Goal: Task Accomplishment & Management: Complete application form

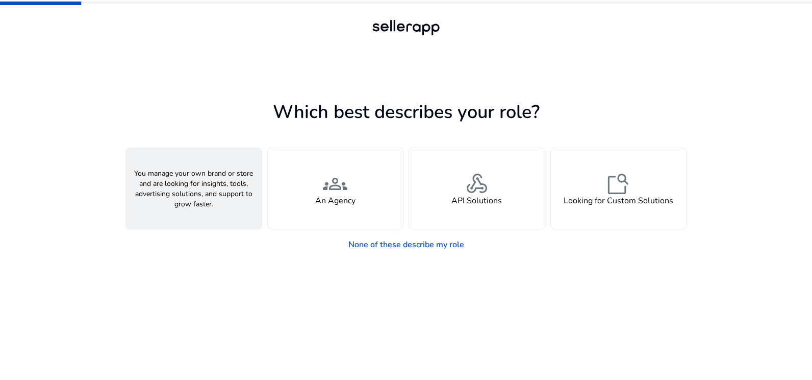
click at [188, 187] on span "person" at bounding box center [194, 183] width 24 height 24
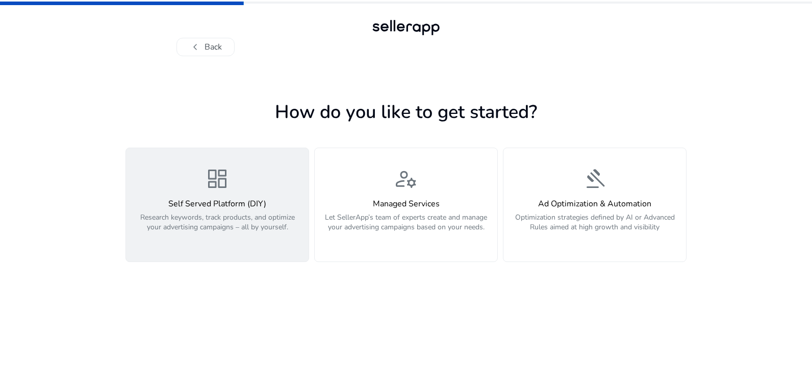
click at [259, 221] on p "Research keywords, track products, and optimize your advertising campaigns – al…" at bounding box center [217, 227] width 170 height 31
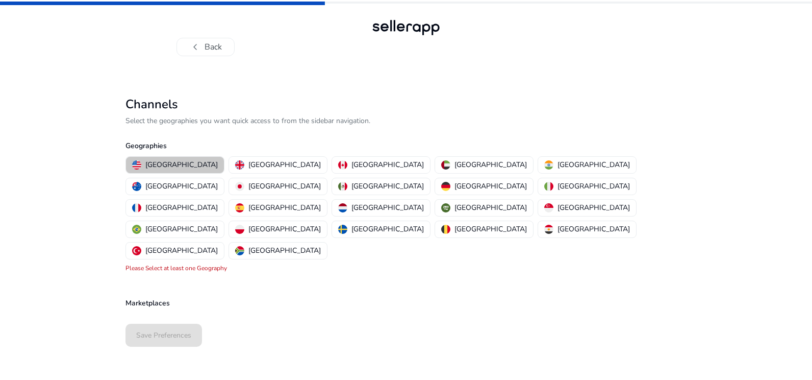
click at [176, 162] on p "[GEOGRAPHIC_DATA]" at bounding box center [181, 164] width 72 height 11
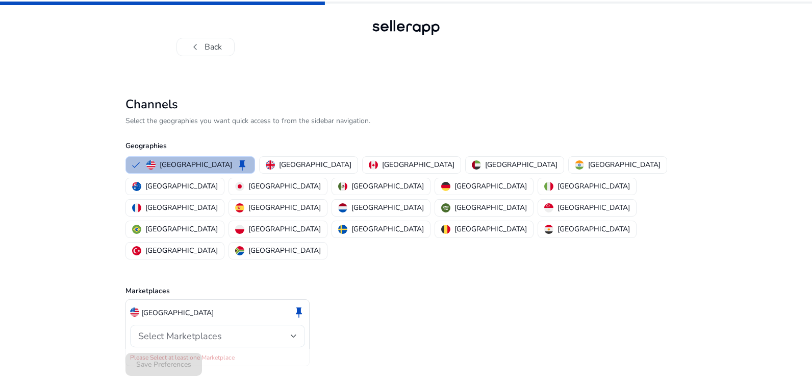
click at [215, 330] on span "Select Marketplaces" at bounding box center [180, 336] width 84 height 12
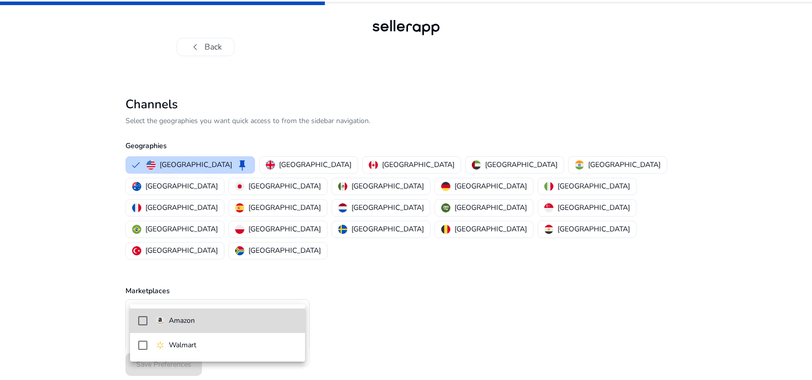
click at [232, 318] on span "Amazon" at bounding box center [226, 320] width 141 height 11
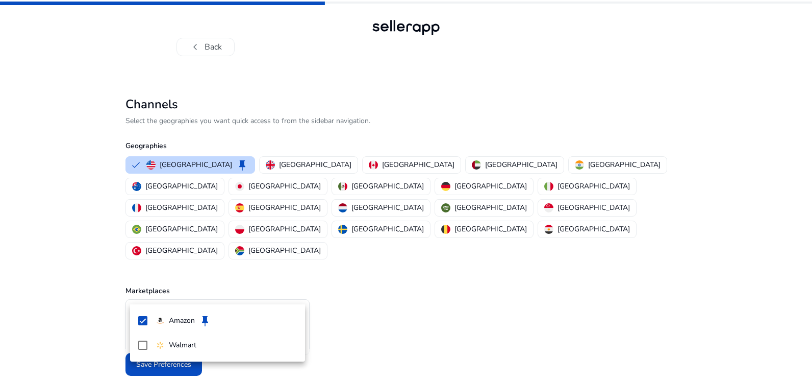
click at [325, 302] on div at bounding box center [406, 190] width 812 height 380
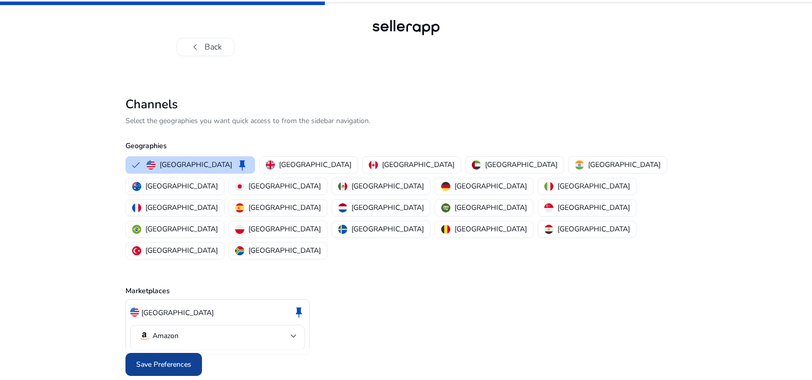
click at [176, 359] on span "Save Preferences" at bounding box center [163, 364] width 55 height 11
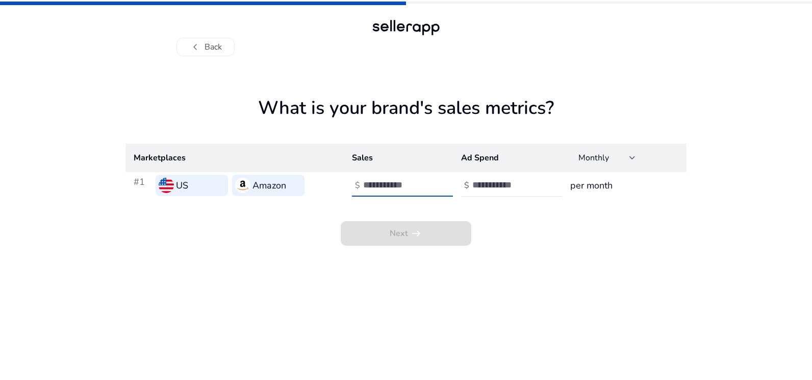
click at [427, 185] on input "**" at bounding box center [397, 184] width 69 height 11
type input "*"
click at [427, 184] on input "*" at bounding box center [397, 184] width 69 height 11
click at [496, 187] on input "number" at bounding box center [506, 184] width 69 height 11
click at [536, 187] on input "**" at bounding box center [506, 184] width 69 height 11
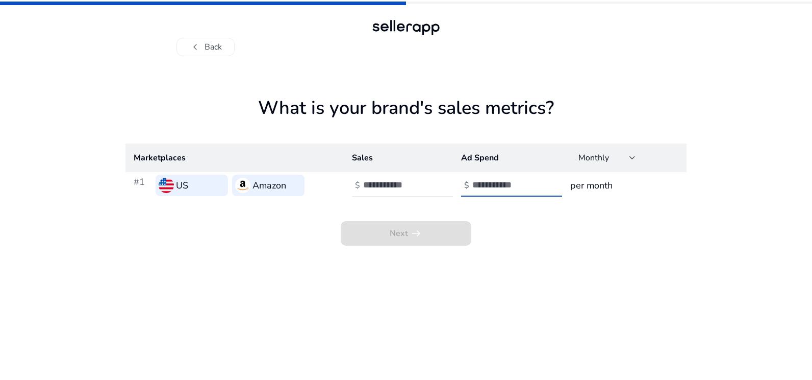
type input "*"
click at [535, 179] on input "*" at bounding box center [506, 184] width 69 height 11
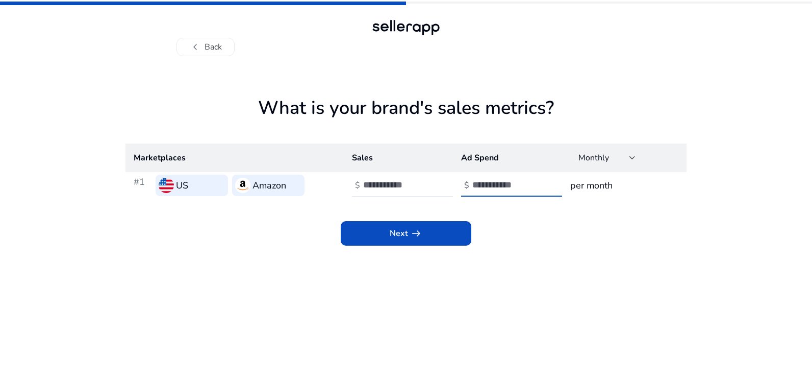
click at [572, 185] on h3 "per month" at bounding box center [624, 185] width 108 height 14
click at [627, 164] on div "Monthly" at bounding box center [607, 158] width 57 height 12
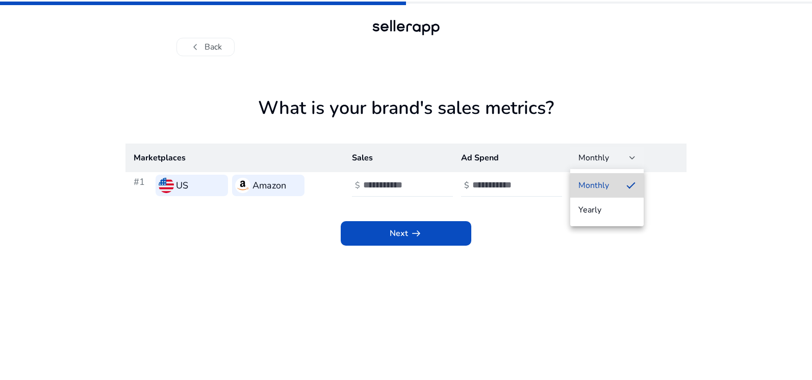
click at [623, 192] on mat-option "Monthly" at bounding box center [606, 185] width 73 height 24
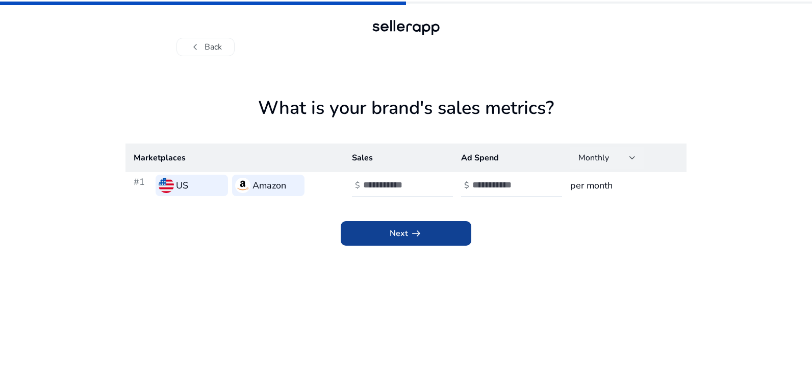
click at [424, 241] on span at bounding box center [406, 233] width 131 height 24
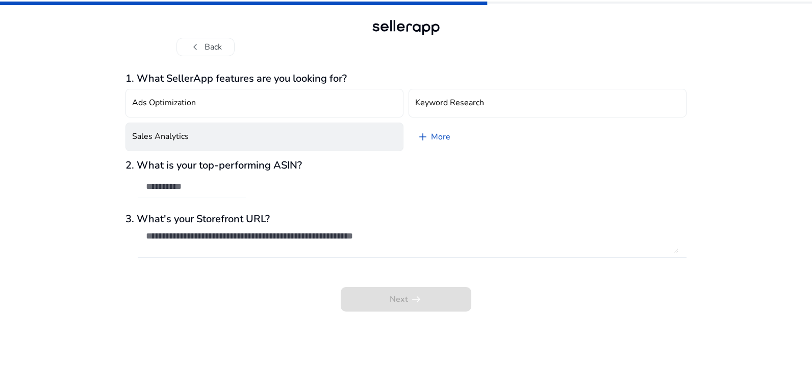
click at [226, 136] on button "Sales Analytics" at bounding box center [265, 136] width 278 height 29
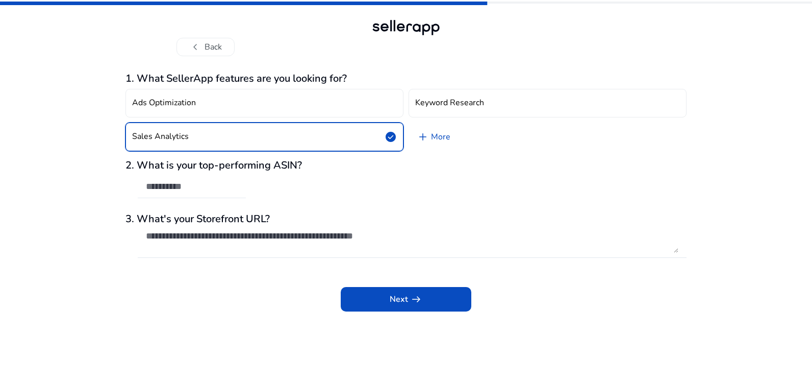
click at [232, 186] on input "text" at bounding box center [192, 186] width 92 height 11
click at [406, 211] on div "1. What SellerApp features are you looking for? Ads Optimization Keyword Resear…" at bounding box center [406, 191] width 561 height 239
click at [410, 291] on span at bounding box center [406, 299] width 131 height 24
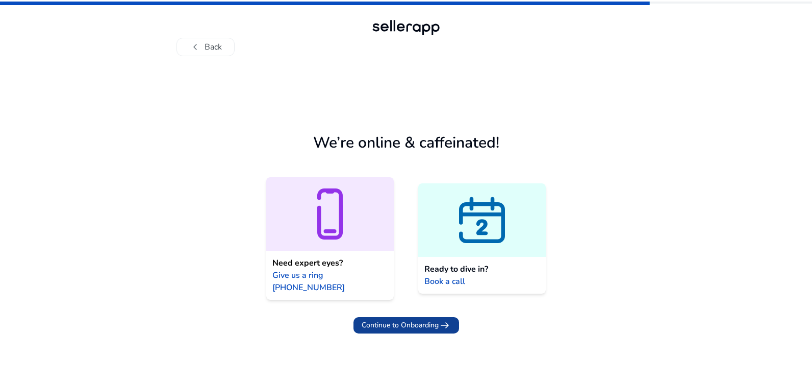
click at [414, 319] on span "Continue to Onboarding" at bounding box center [400, 324] width 77 height 11
